Goal: Information Seeking & Learning: Find specific fact

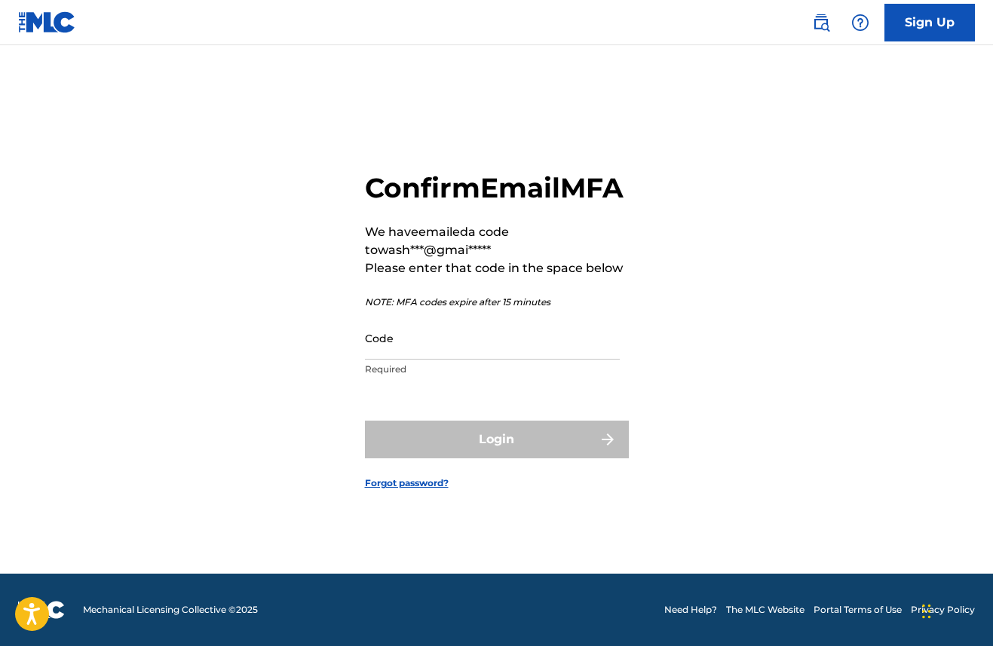
scroll to position [20, 0]
click at [447, 349] on input "Code" at bounding box center [492, 338] width 255 height 43
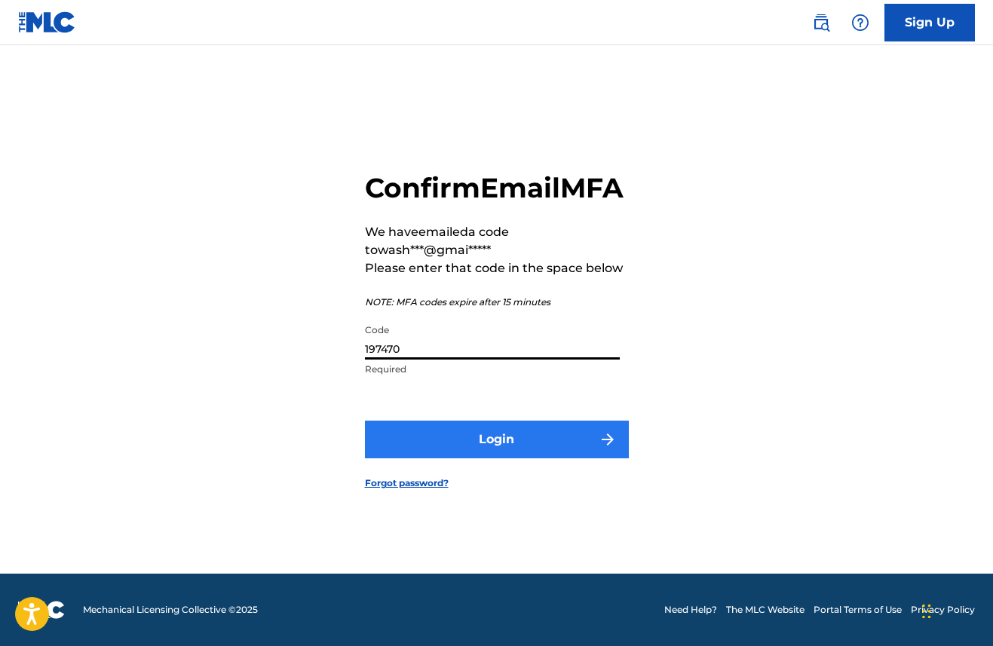
type input "197470"
click at [468, 458] on button "Login" at bounding box center [497, 440] width 264 height 38
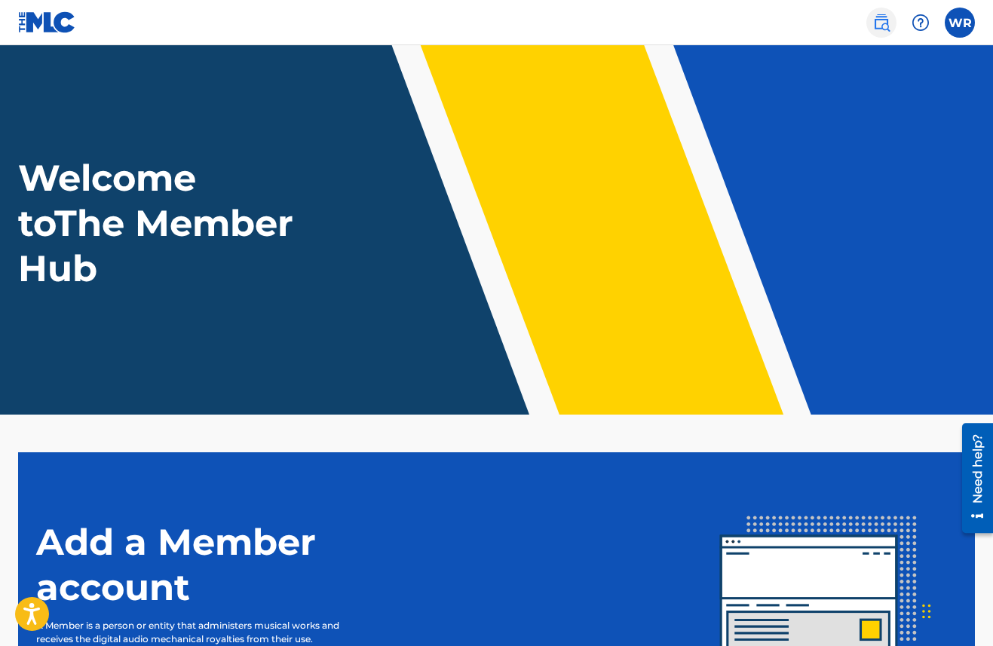
click at [875, 31] on img at bounding box center [881, 23] width 18 height 18
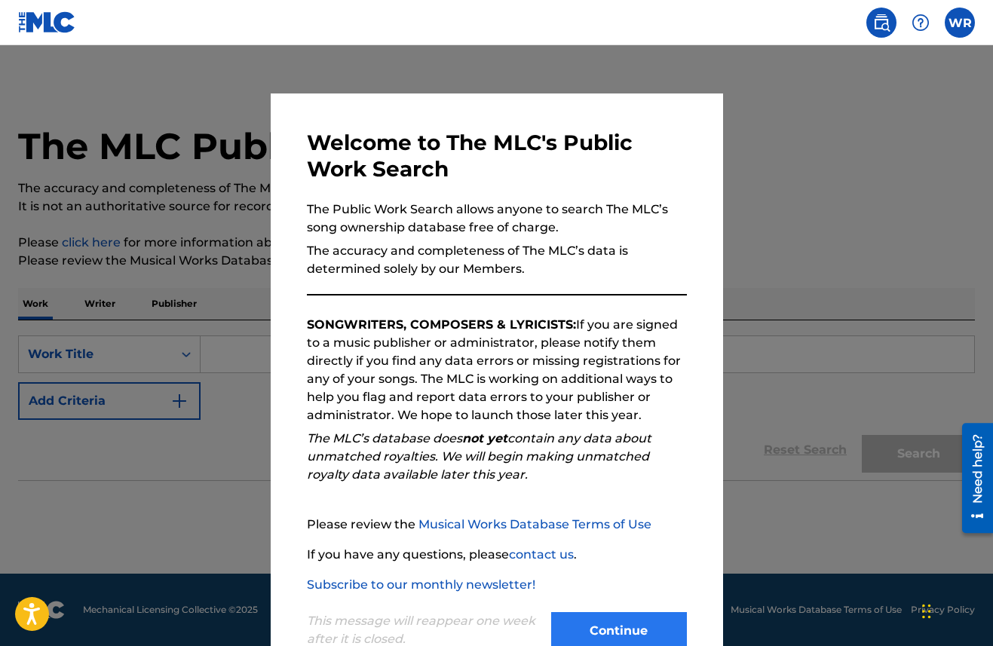
click at [613, 628] on button "Continue" at bounding box center [619, 631] width 136 height 38
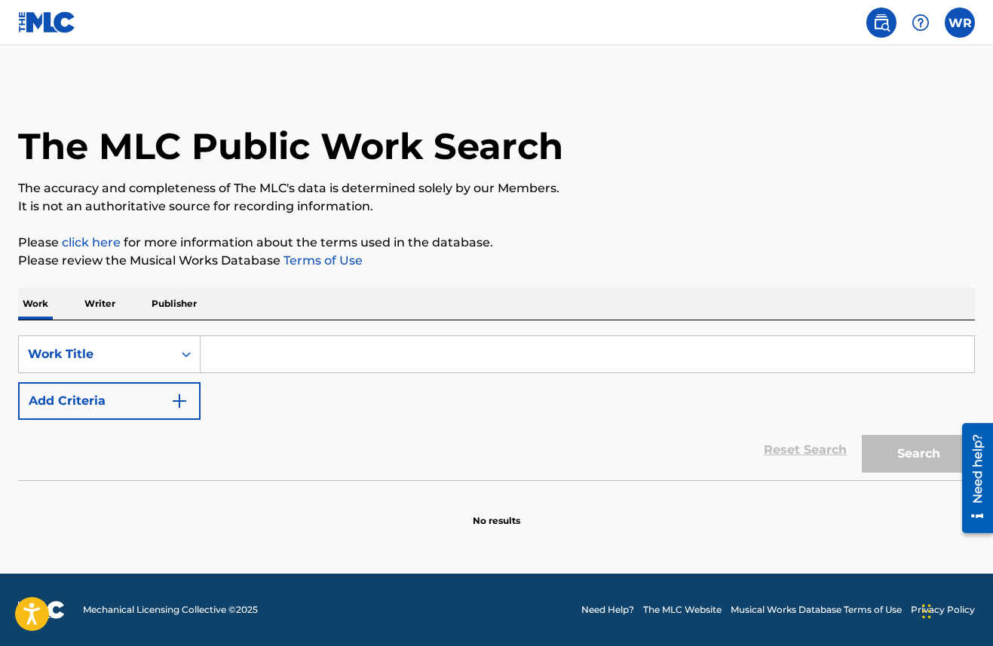
click at [479, 357] on input "Search Form" at bounding box center [587, 354] width 773 height 36
paste input "[PERSON_NAME] Fluye"
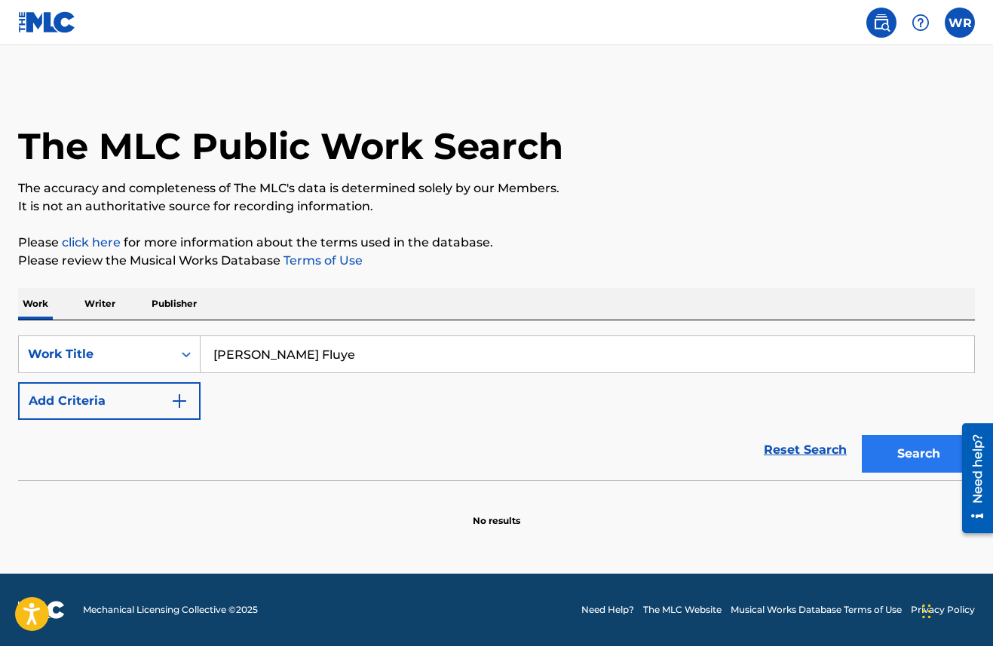
type input "[PERSON_NAME] Fluye"
click at [911, 452] on button "Search" at bounding box center [918, 454] width 113 height 38
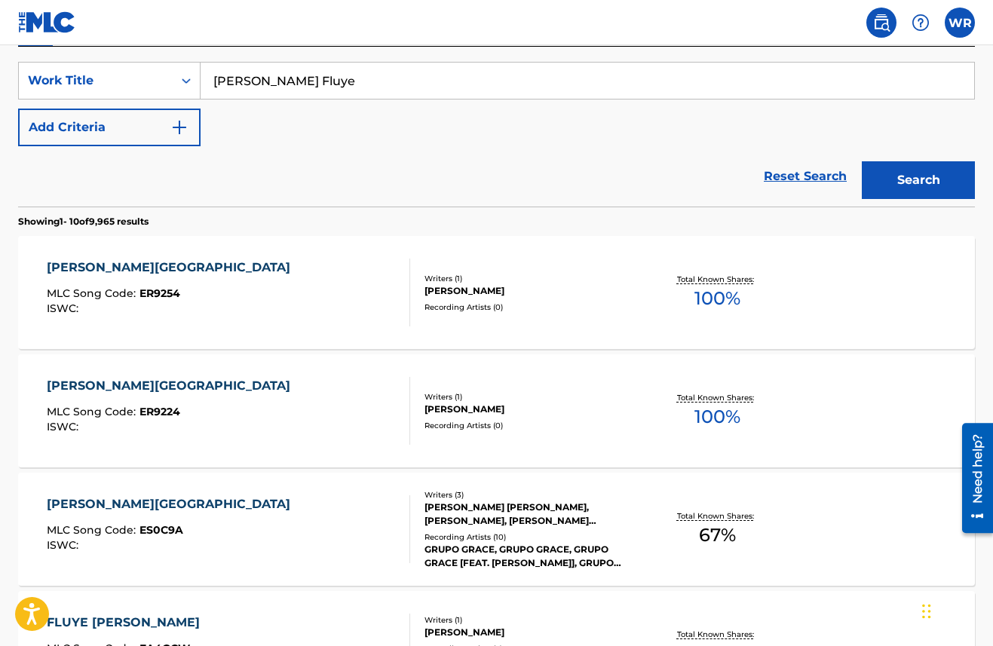
scroll to position [279, 0]
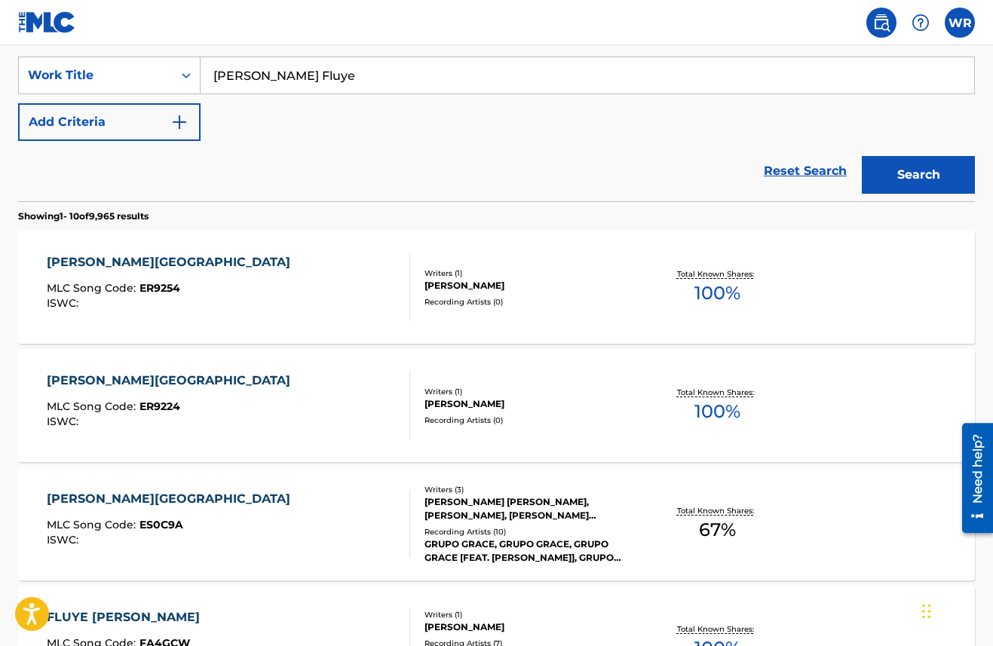
click at [550, 523] on div "Writers ( 3 ) [PERSON_NAME] [PERSON_NAME], [PERSON_NAME], [PERSON_NAME] [PERSON…" at bounding box center [523, 524] width 227 height 81
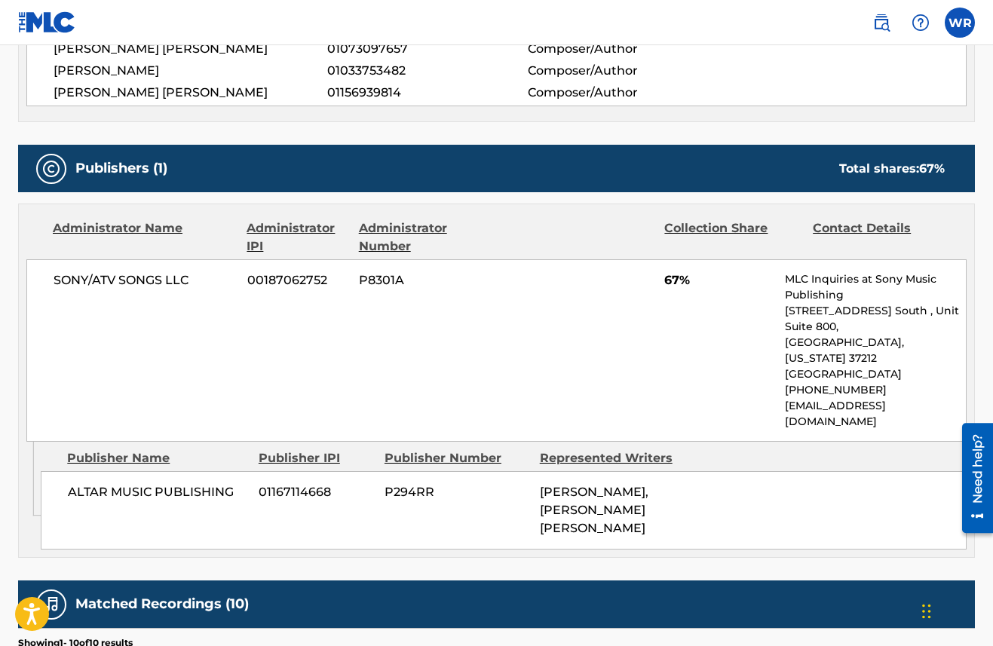
scroll to position [729, 0]
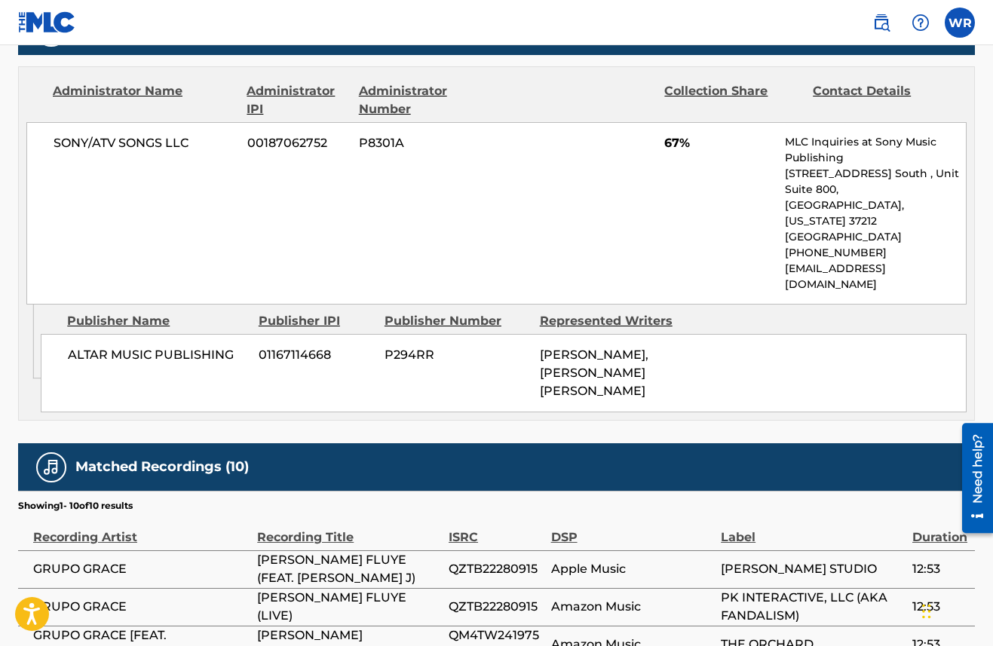
click at [853, 200] on p "[GEOGRAPHIC_DATA], [US_STATE] 37212" at bounding box center [875, 214] width 181 height 32
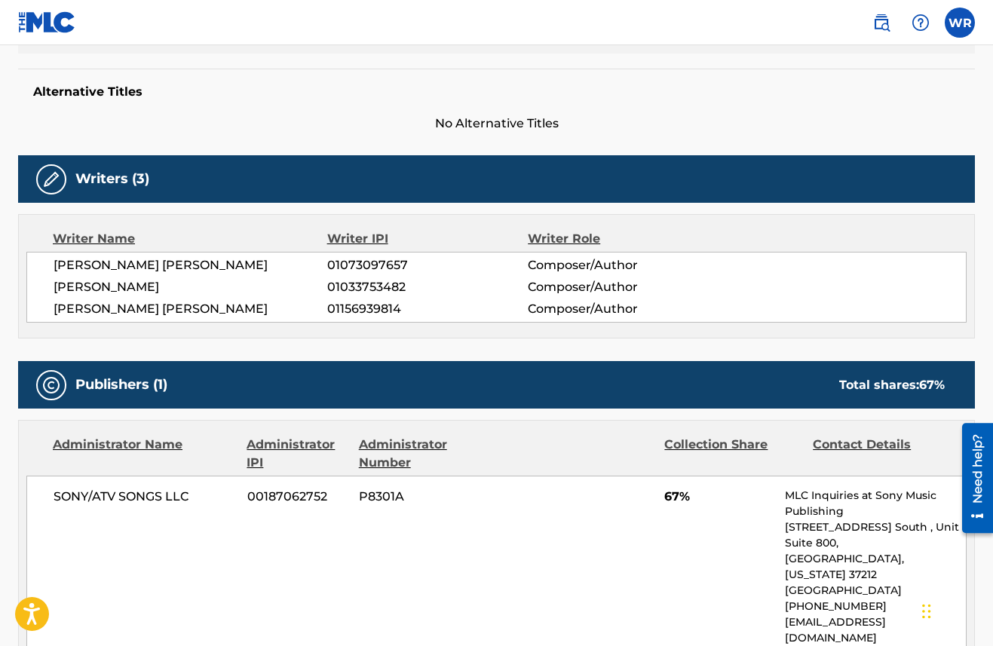
scroll to position [376, 0]
